Goal: Communication & Community: Participate in discussion

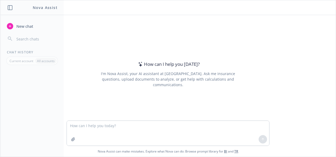
click at [53, 61] on p "All accounts" at bounding box center [46, 61] width 18 height 4
click at [137, 120] on div at bounding box center [168, 132] width 203 height 25
click at [139, 124] on textarea at bounding box center [168, 133] width 202 height 25
